Goal: Transaction & Acquisition: Purchase product/service

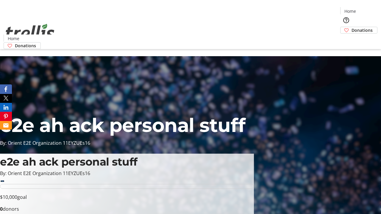
click at [364, 9] on span "Sign Up" at bounding box center [366, 8] width 17 height 7
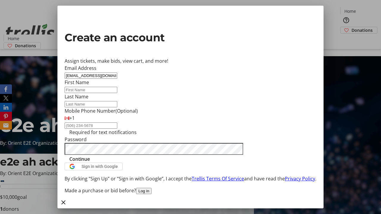
type input "[EMAIL_ADDRESS][DOMAIN_NAME]"
type input "[PERSON_NAME]"
click at [90, 163] on span "Continue" at bounding box center [79, 159] width 21 height 7
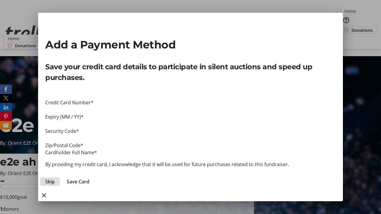
click at [55, 178] on span "Skip" at bounding box center [50, 181] width 10 height 7
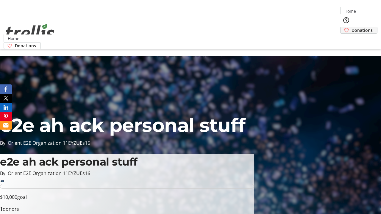
click at [351, 27] on span "Donations" at bounding box center [361, 30] width 21 height 6
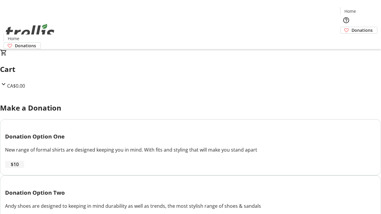
click at [19, 168] on span "$10" at bounding box center [15, 164] width 8 height 7
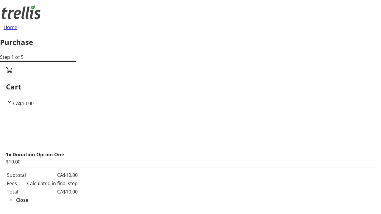
select select "CA"
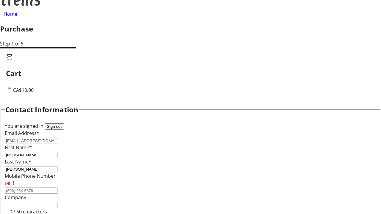
select select "BC"
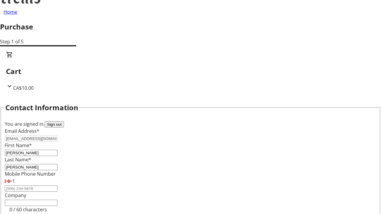
type input "Kelowna"
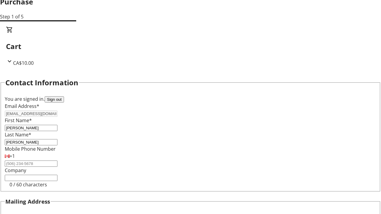
type input "V1Y 0C2"
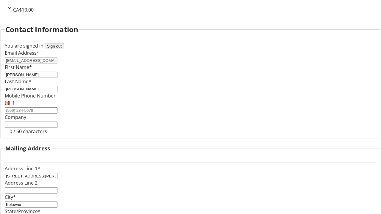
scroll to position [97, 0]
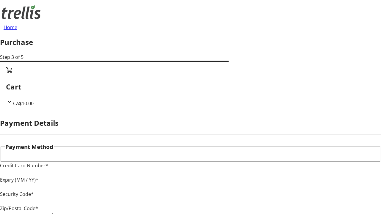
type input "V1Y 0C2"
